Goal: Transaction & Acquisition: Purchase product/service

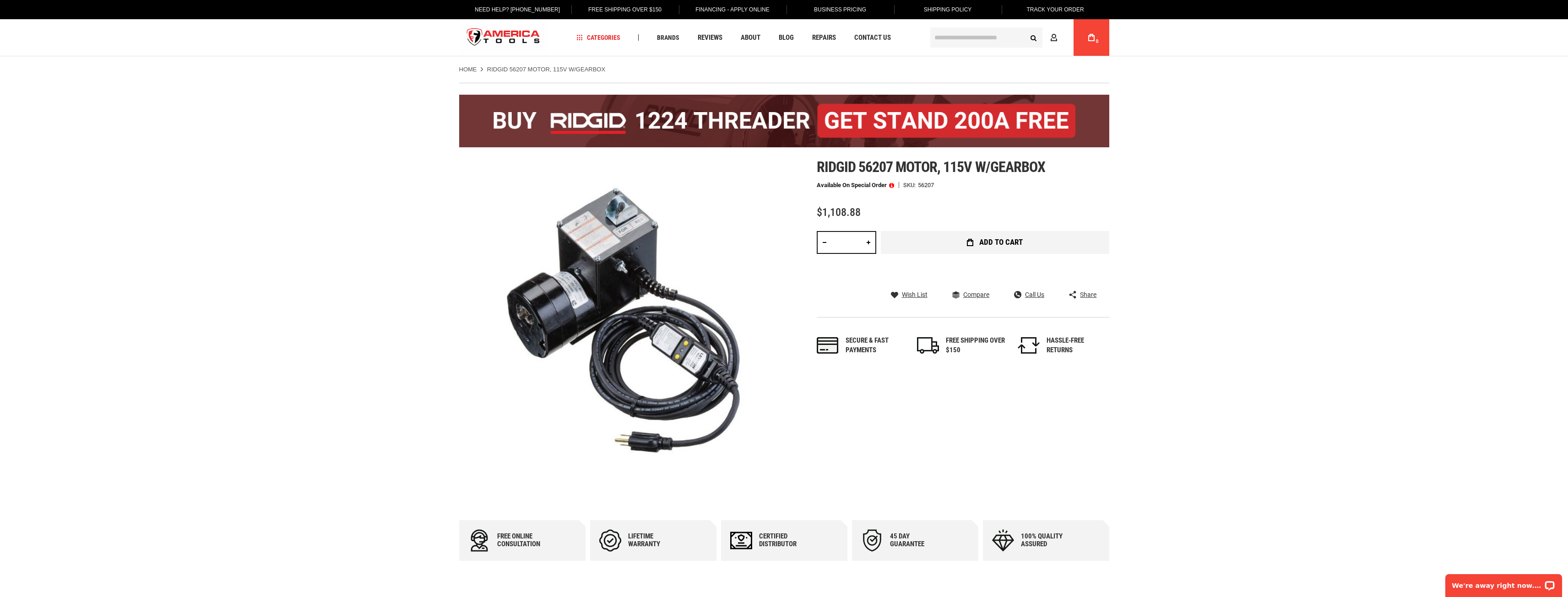
click at [990, 240] on span "Add to Cart" at bounding box center [1001, 242] width 43 height 8
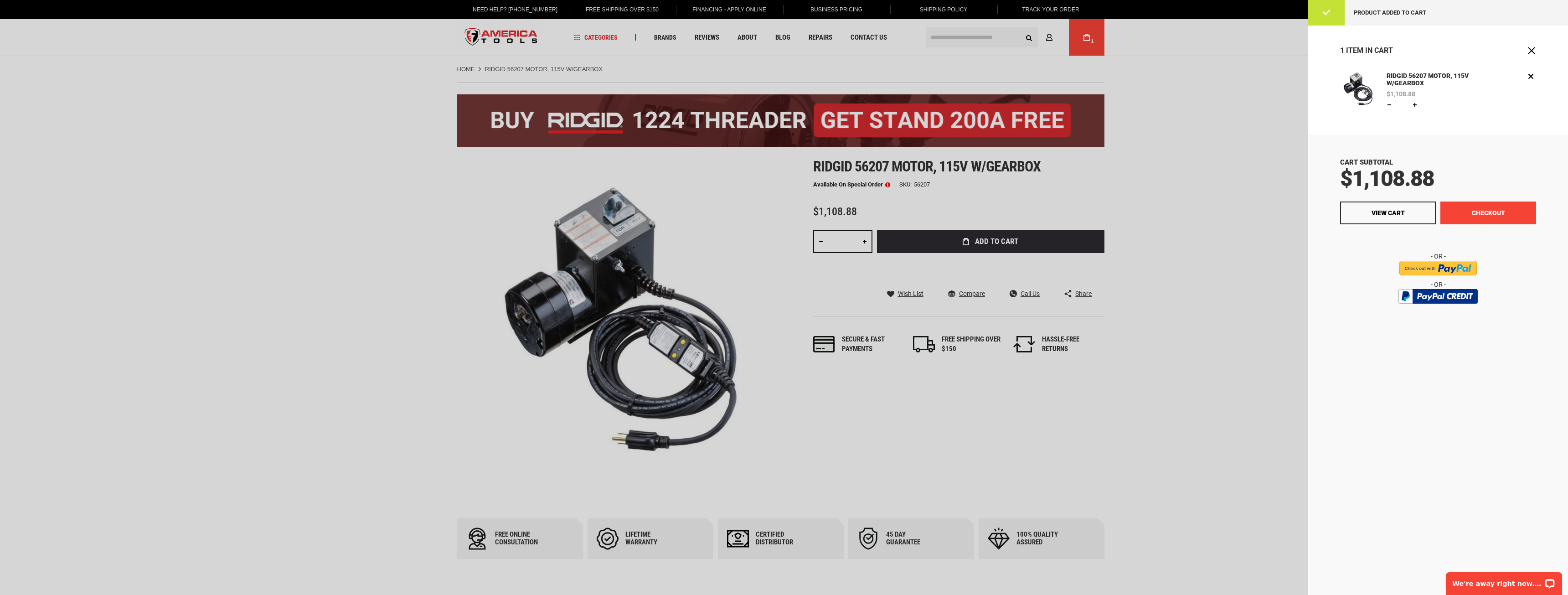
click at [1465, 214] on button "Checkout" at bounding box center [1488, 213] width 96 height 23
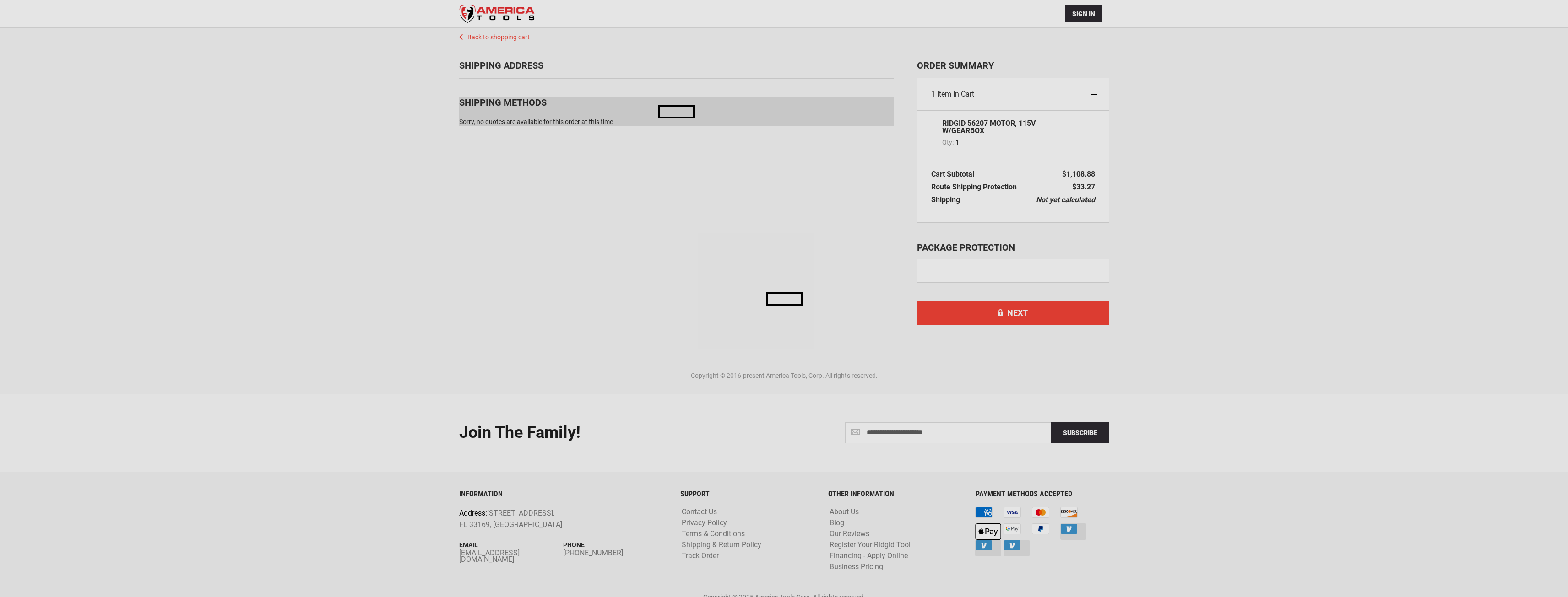
select select "**"
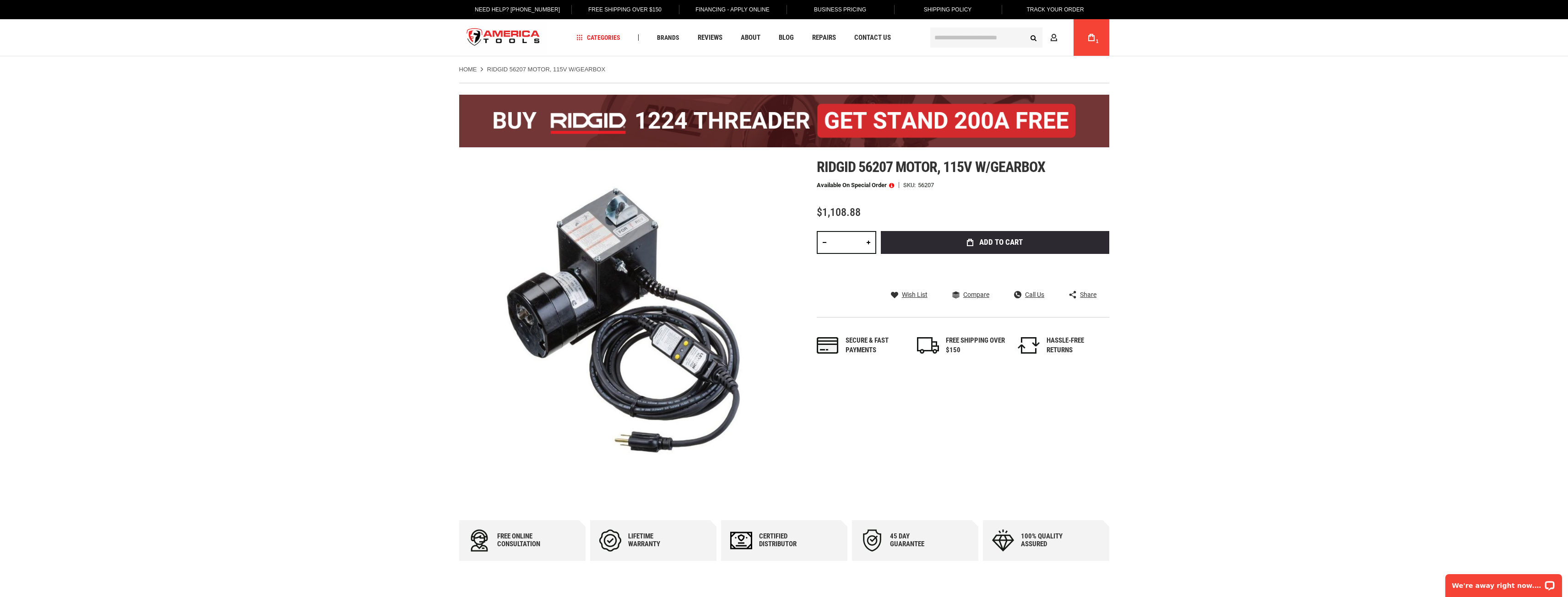
click at [1094, 39] on span "1" at bounding box center [1097, 42] width 6 height 5
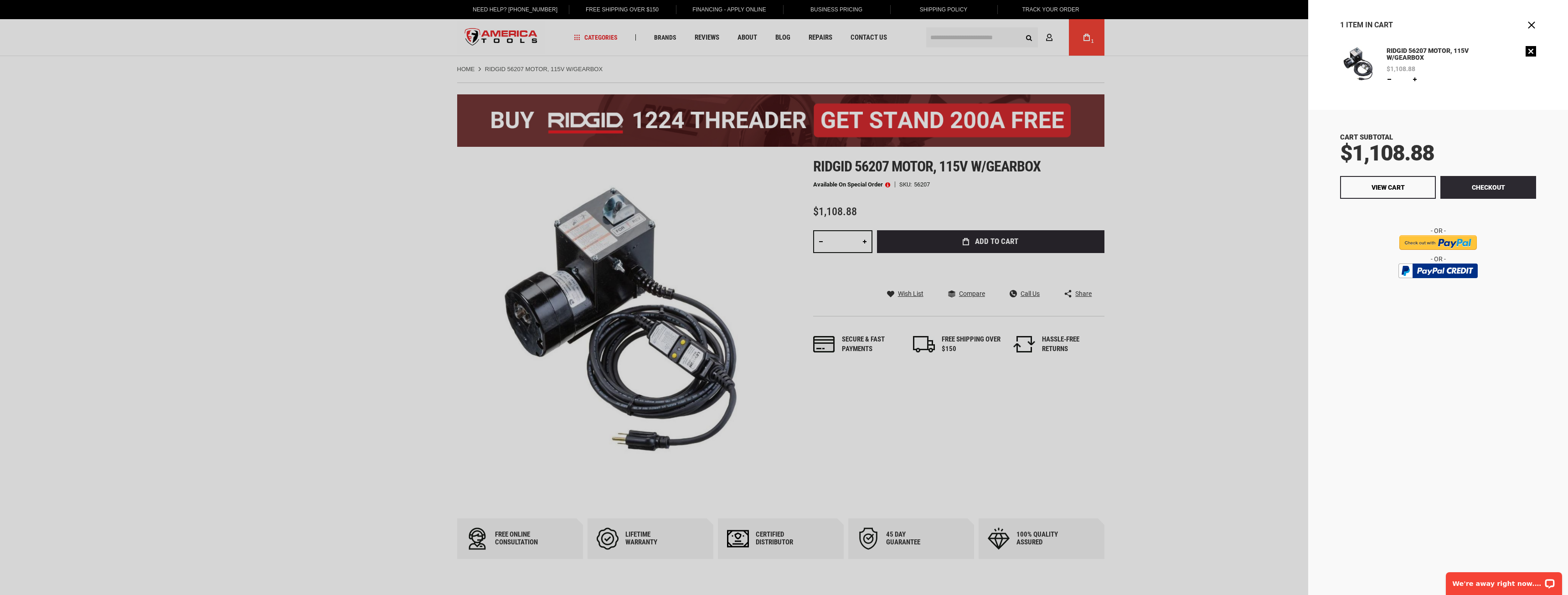
click at [1531, 53] on link "Remove" at bounding box center [1530, 51] width 10 height 10
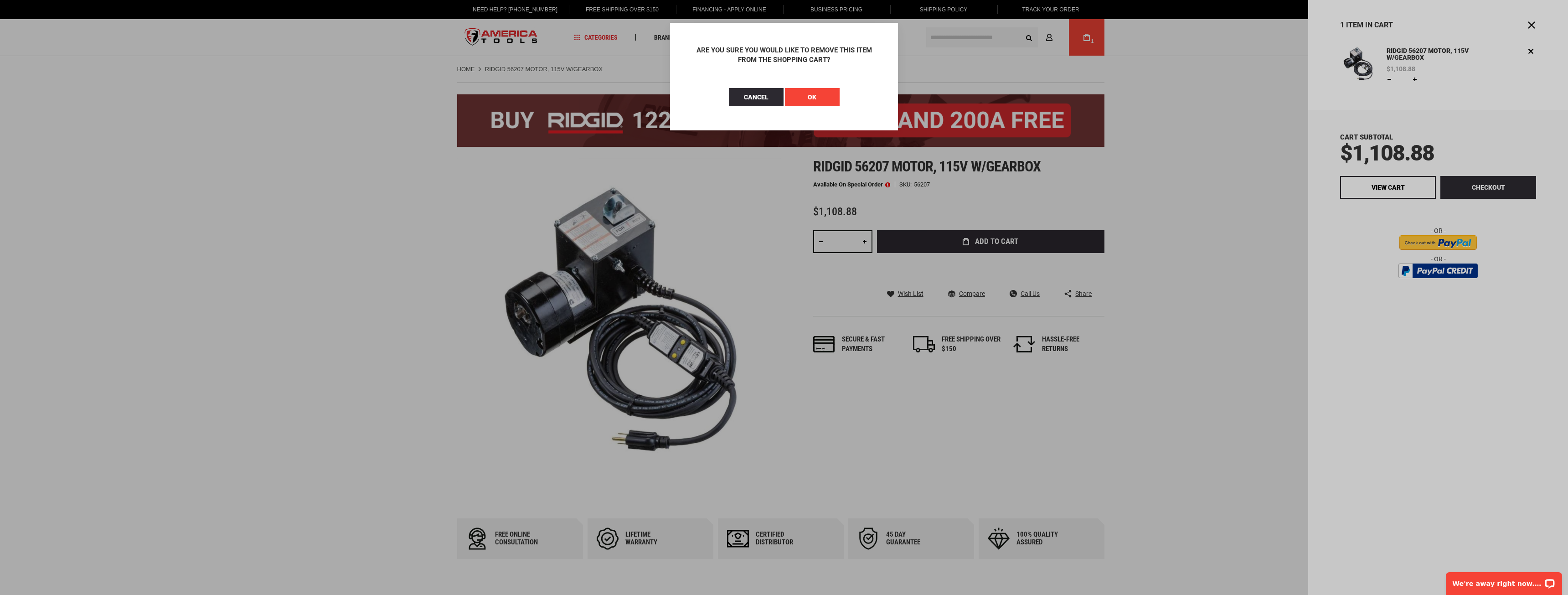
click at [821, 102] on button "OK" at bounding box center [812, 97] width 55 height 18
